Goal: Navigation & Orientation: Find specific page/section

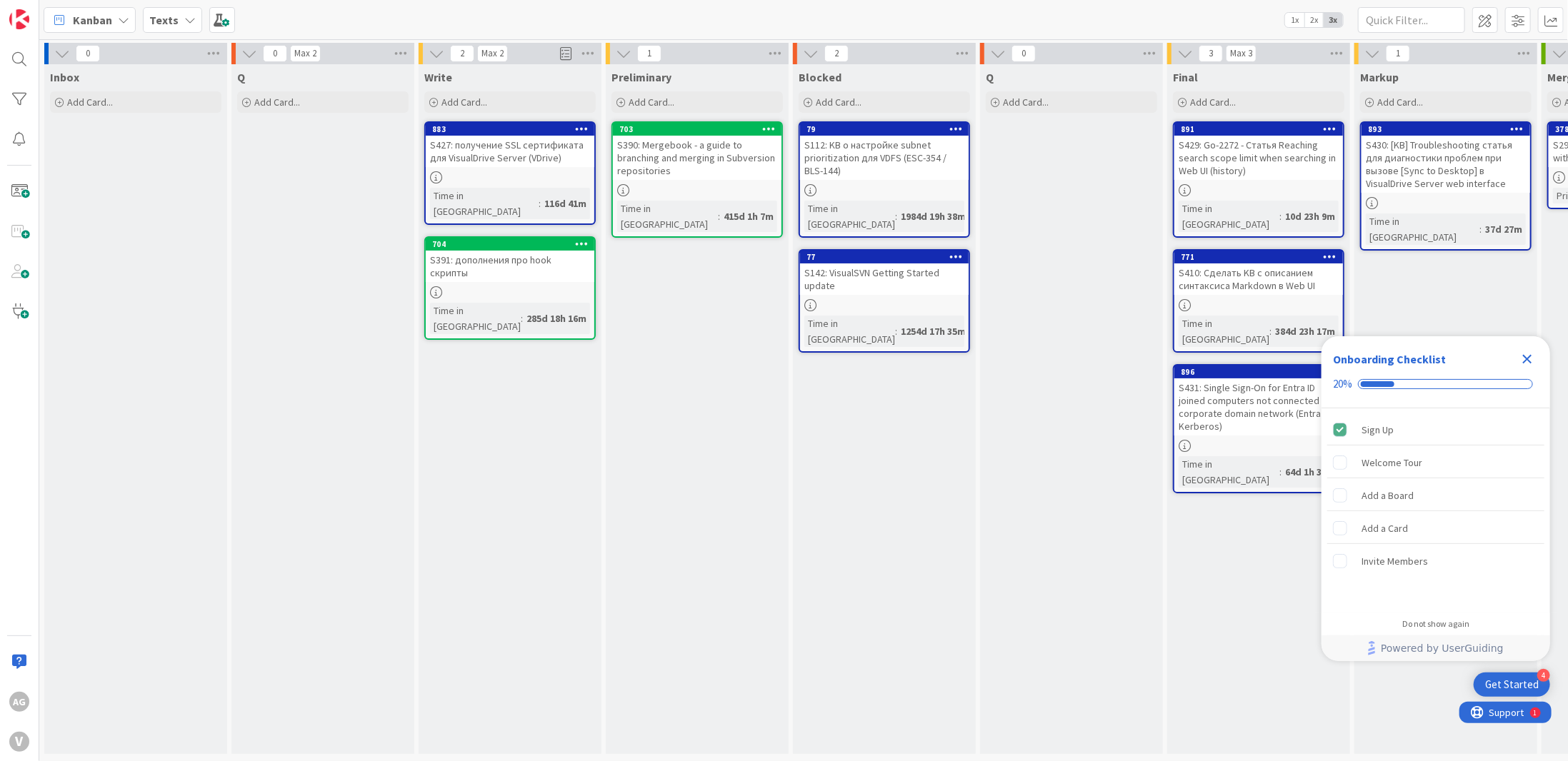
click at [1530, 358] on icon "Close Checklist" at bounding box center [1528, 360] width 10 height 10
